Goal: Task Accomplishment & Management: Manage account settings

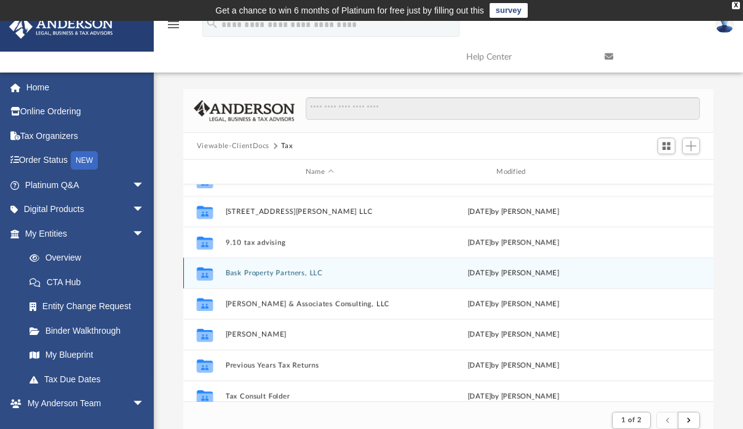
scroll to position [54, 0]
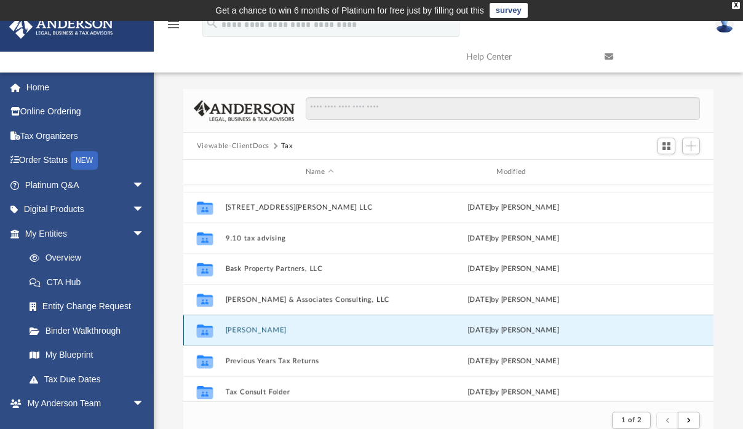
click at [268, 330] on button "[PERSON_NAME]" at bounding box center [319, 331] width 188 height 8
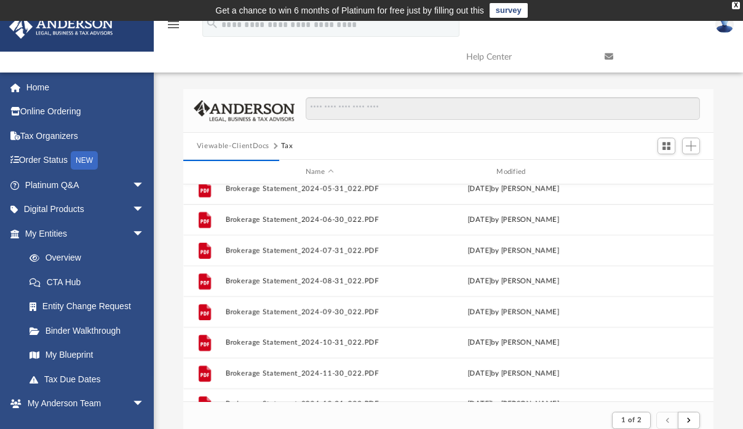
scroll to position [627, 0]
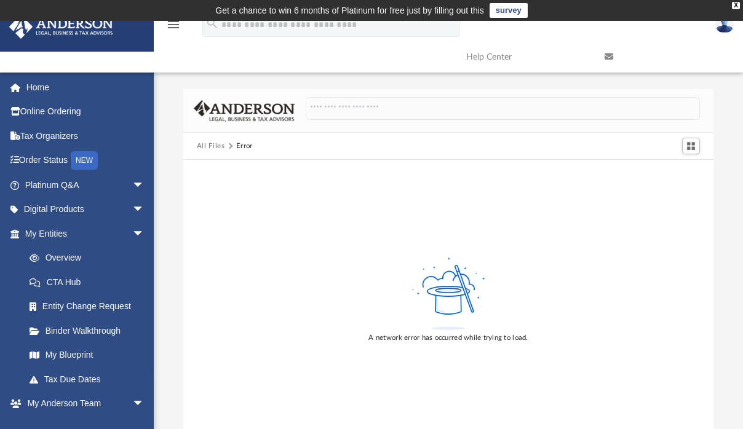
click at [215, 146] on button "All Files" at bounding box center [211, 146] width 28 height 11
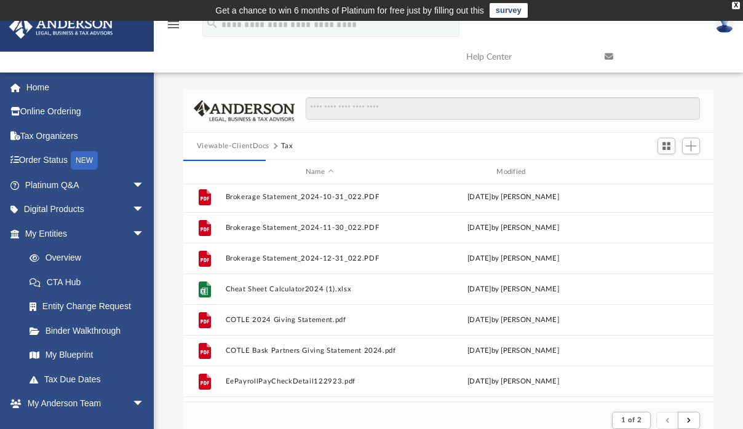
scroll to position [771, 0]
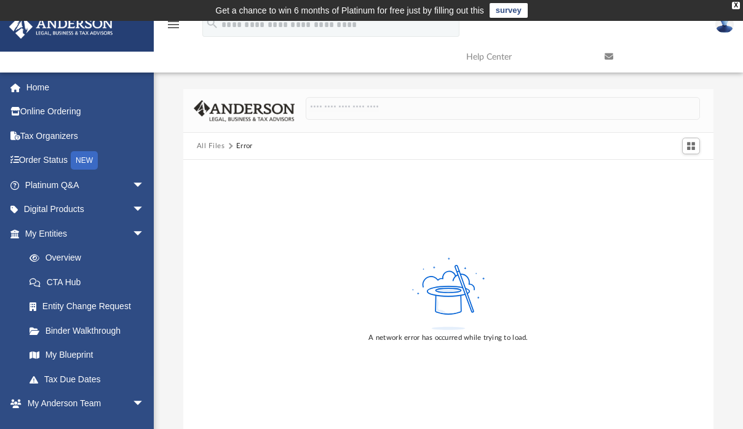
click at [212, 145] on button "All Files" at bounding box center [211, 146] width 28 height 11
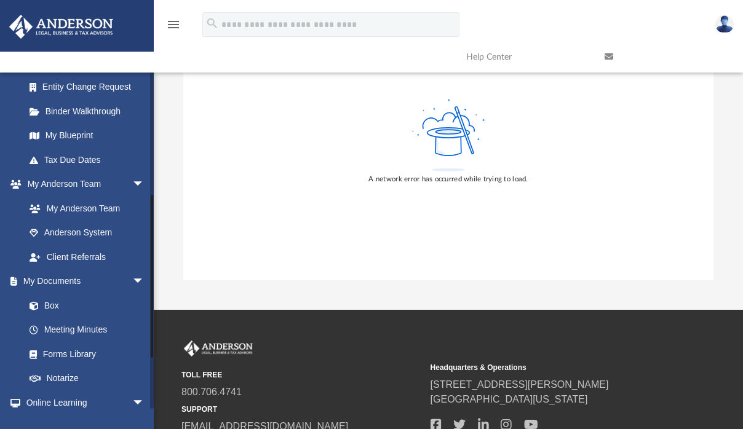
scroll to position [350, 0]
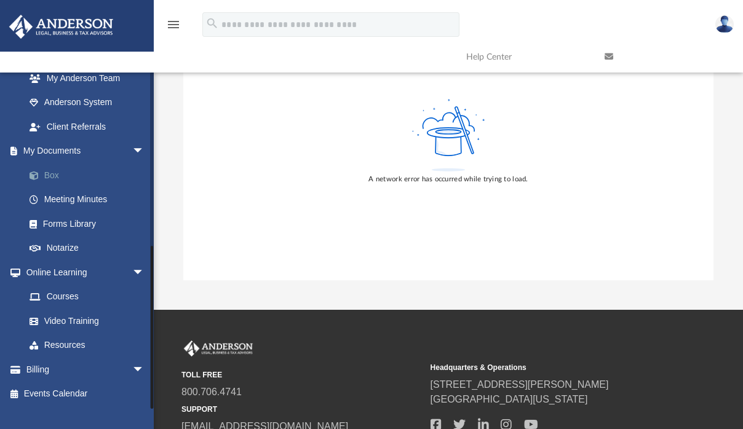
click at [50, 173] on link "Box" at bounding box center [90, 175] width 146 height 25
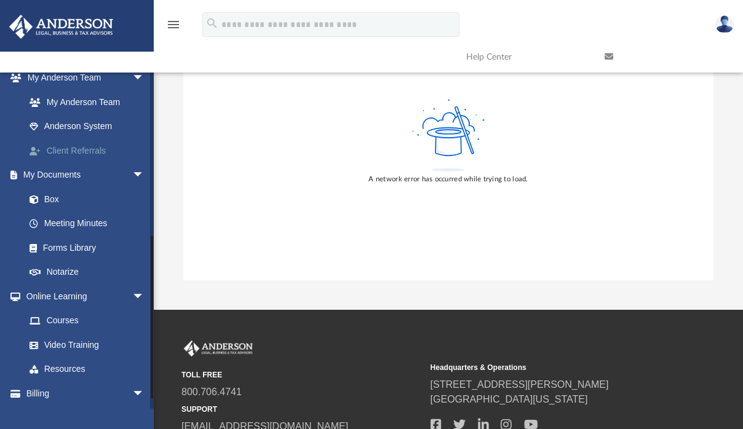
scroll to position [330, 0]
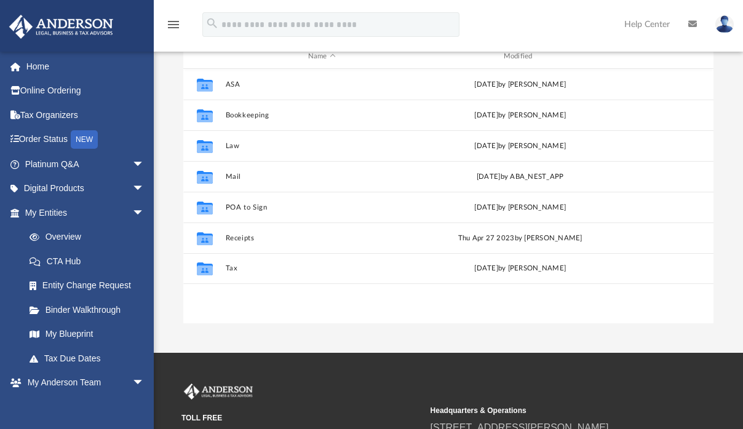
scroll to position [270, 521]
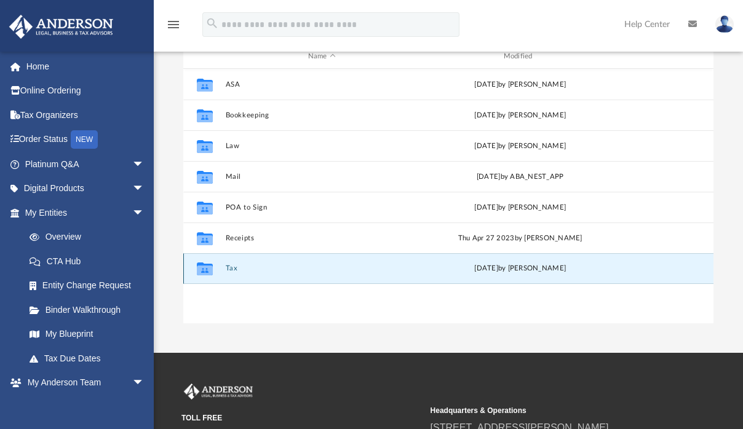
click at [237, 269] on button "Tax" at bounding box center [321, 269] width 193 height 8
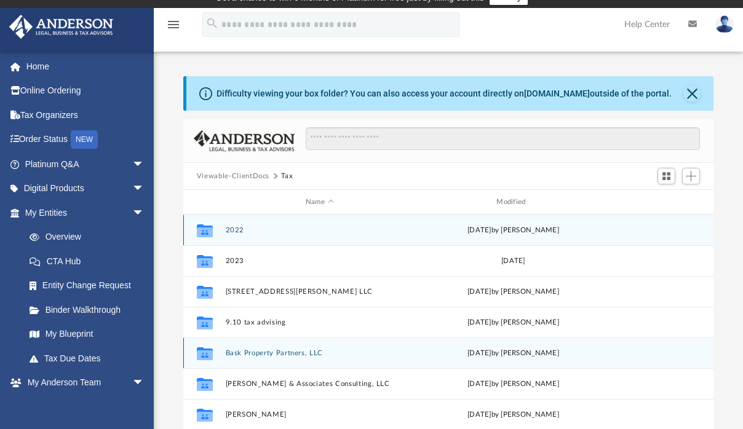
scroll to position [10, 10]
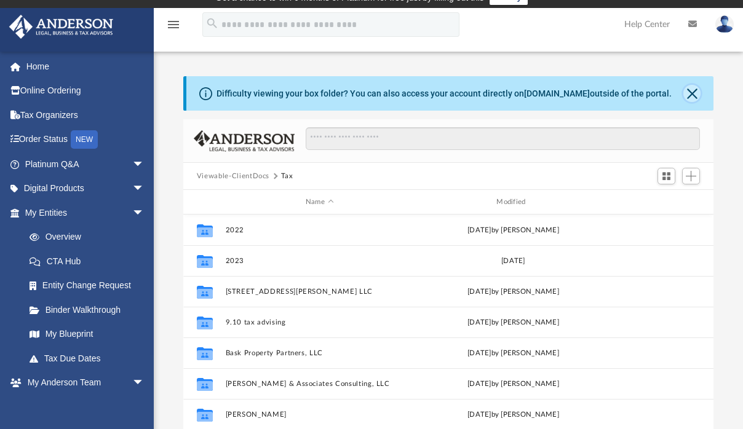
click at [695, 97] on button "Close" at bounding box center [691, 93] width 17 height 17
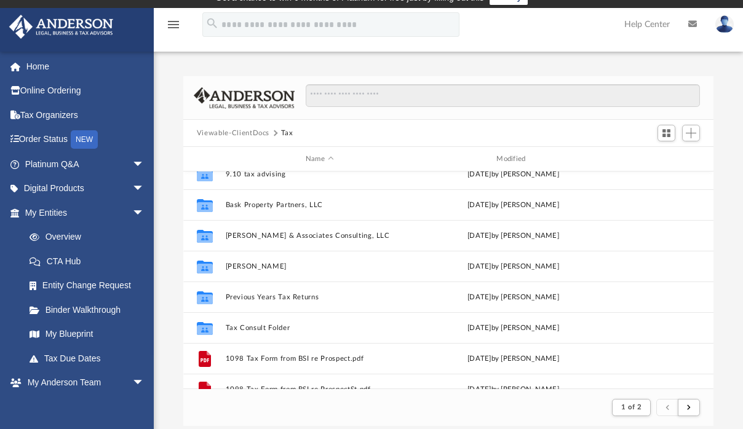
scroll to position [106, 0]
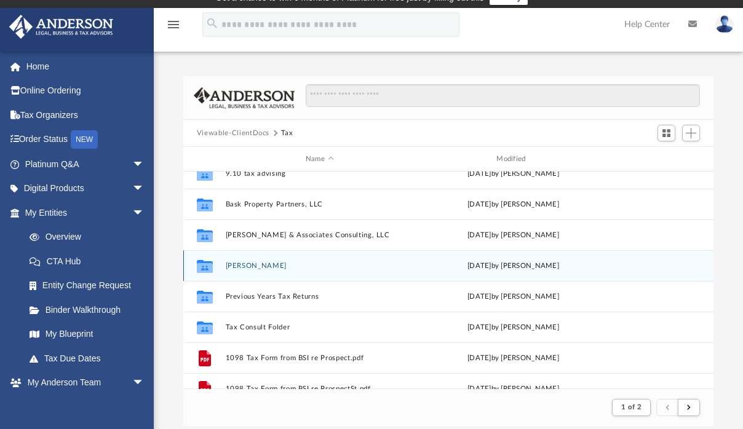
click at [268, 263] on button "[PERSON_NAME]" at bounding box center [319, 266] width 188 height 8
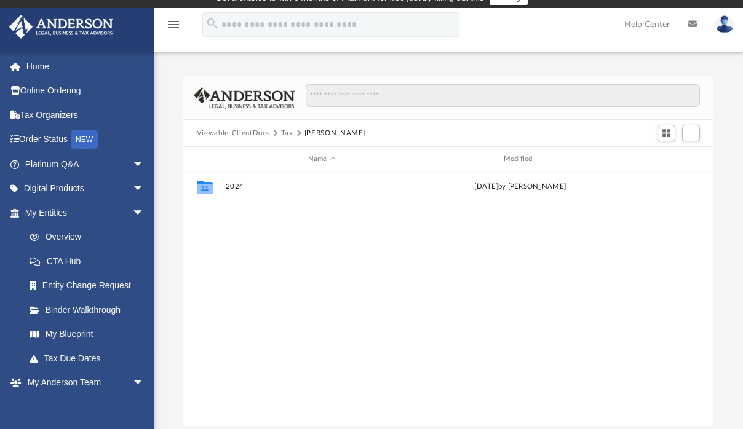
scroll to position [270, 521]
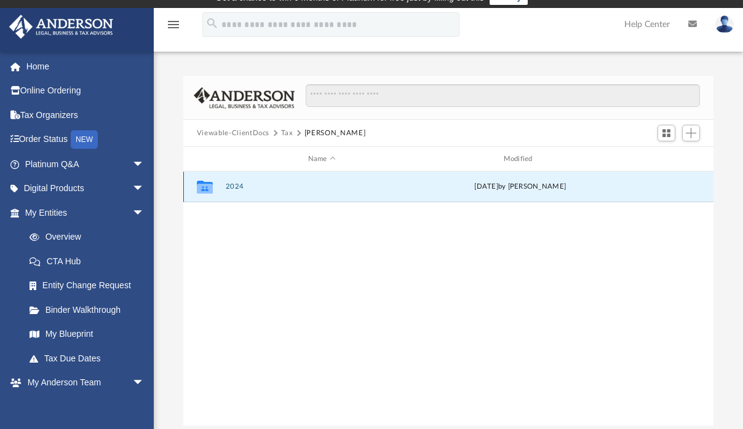
click at [234, 186] on button "2024" at bounding box center [321, 187] width 193 height 8
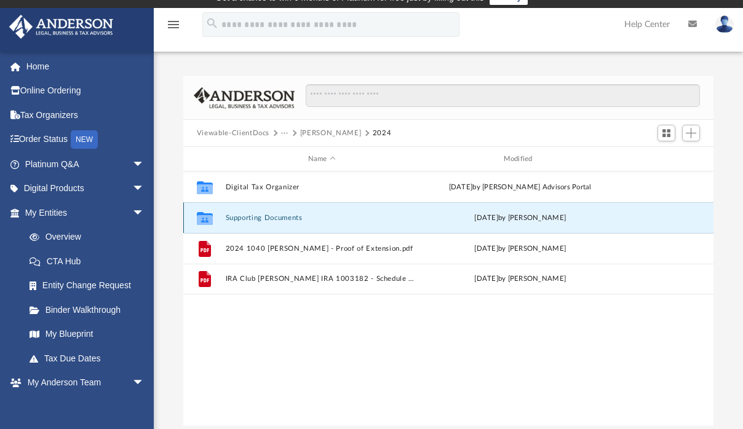
click at [258, 216] on button "Supporting Documents" at bounding box center [321, 218] width 193 height 8
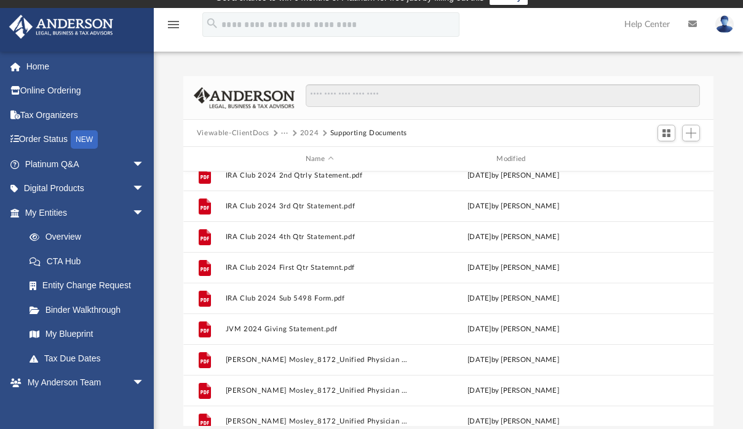
scroll to position [0, 0]
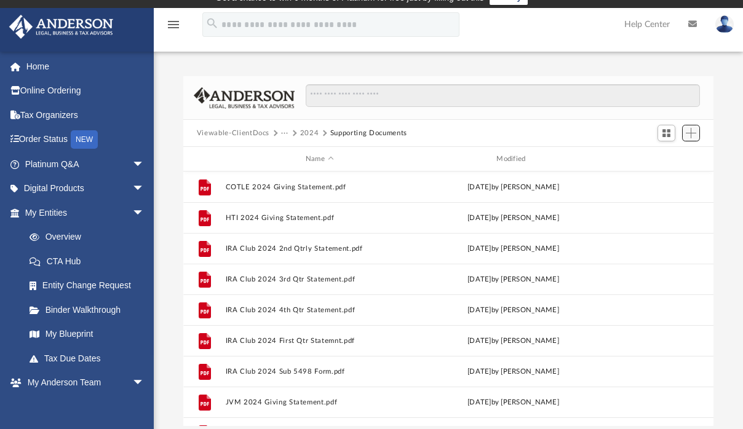
click at [691, 137] on span "Add" at bounding box center [691, 133] width 10 height 10
click at [672, 158] on li "Upload" at bounding box center [673, 157] width 39 height 13
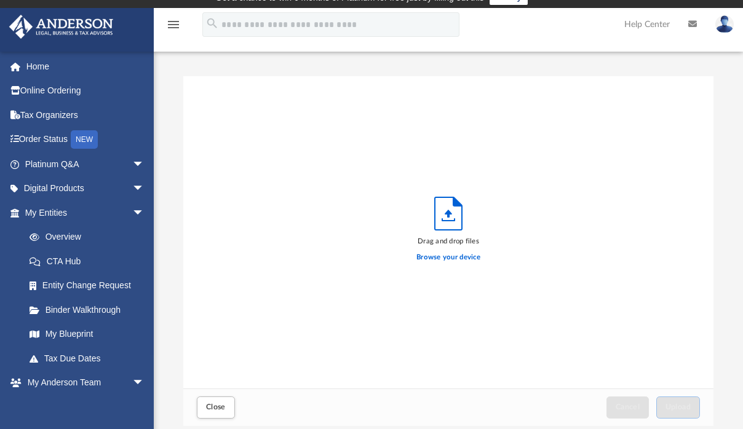
scroll to position [303, 521]
click at [473, 255] on label "Browse your device" at bounding box center [448, 257] width 64 height 11
click at [0, 0] on input "Browse your device" at bounding box center [0, 0] width 0 height 0
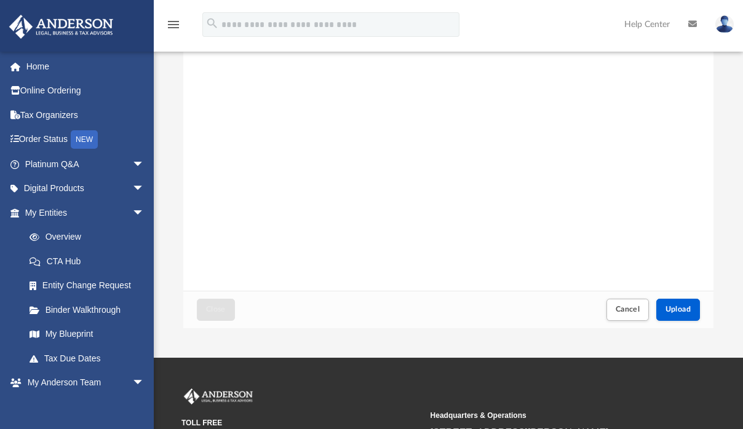
scroll to position [123, 0]
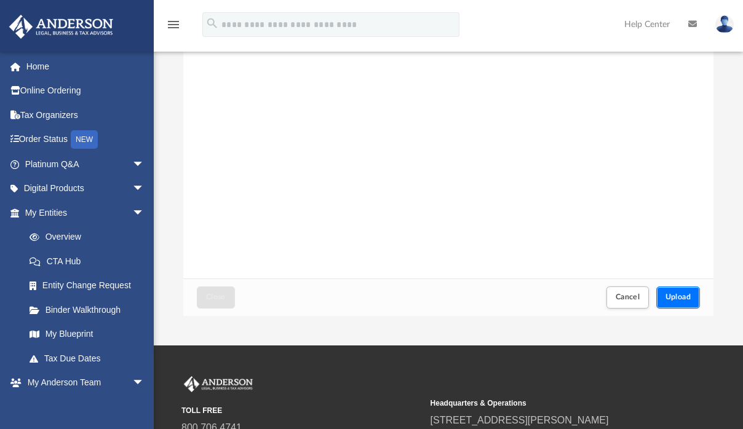
click at [678, 298] on span "Upload" at bounding box center [679, 296] width 26 height 7
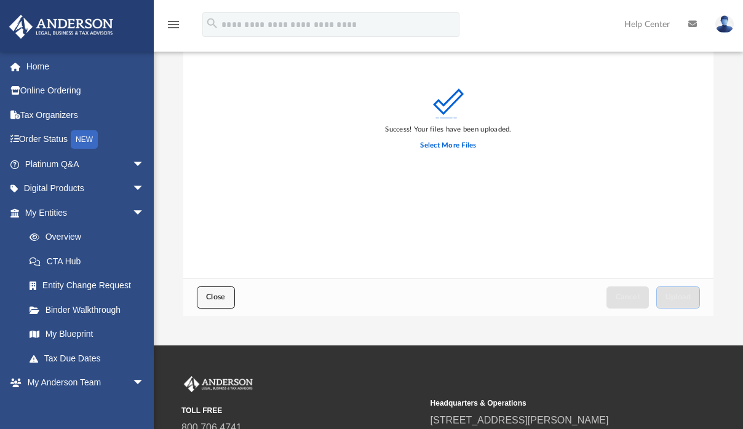
click at [207, 295] on span "Close" at bounding box center [216, 296] width 20 height 7
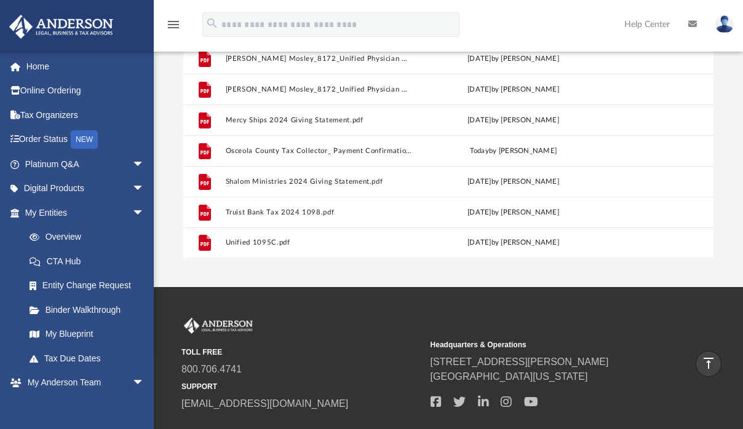
scroll to position [181, 0]
